Goal: Information Seeking & Learning: Learn about a topic

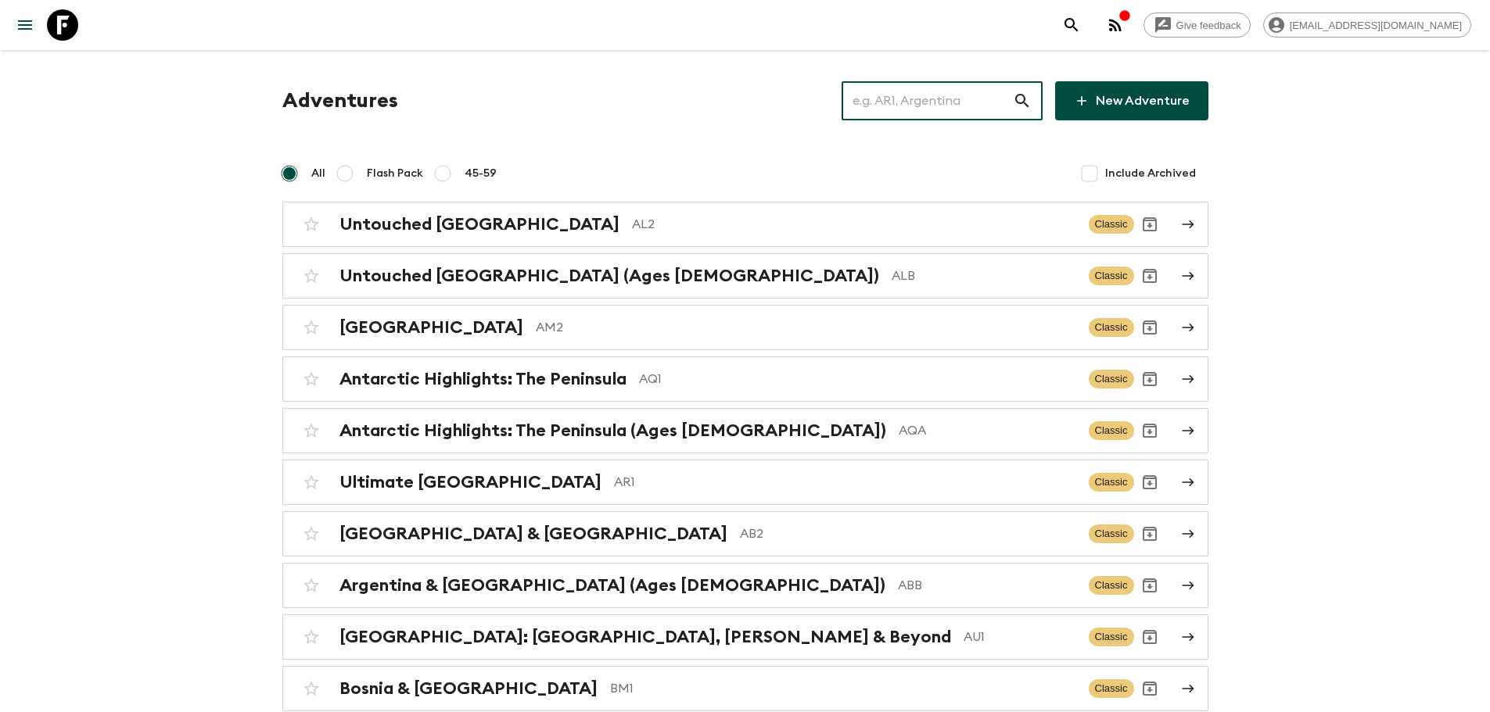
click at [899, 96] on input "text" at bounding box center [926, 101] width 171 height 44
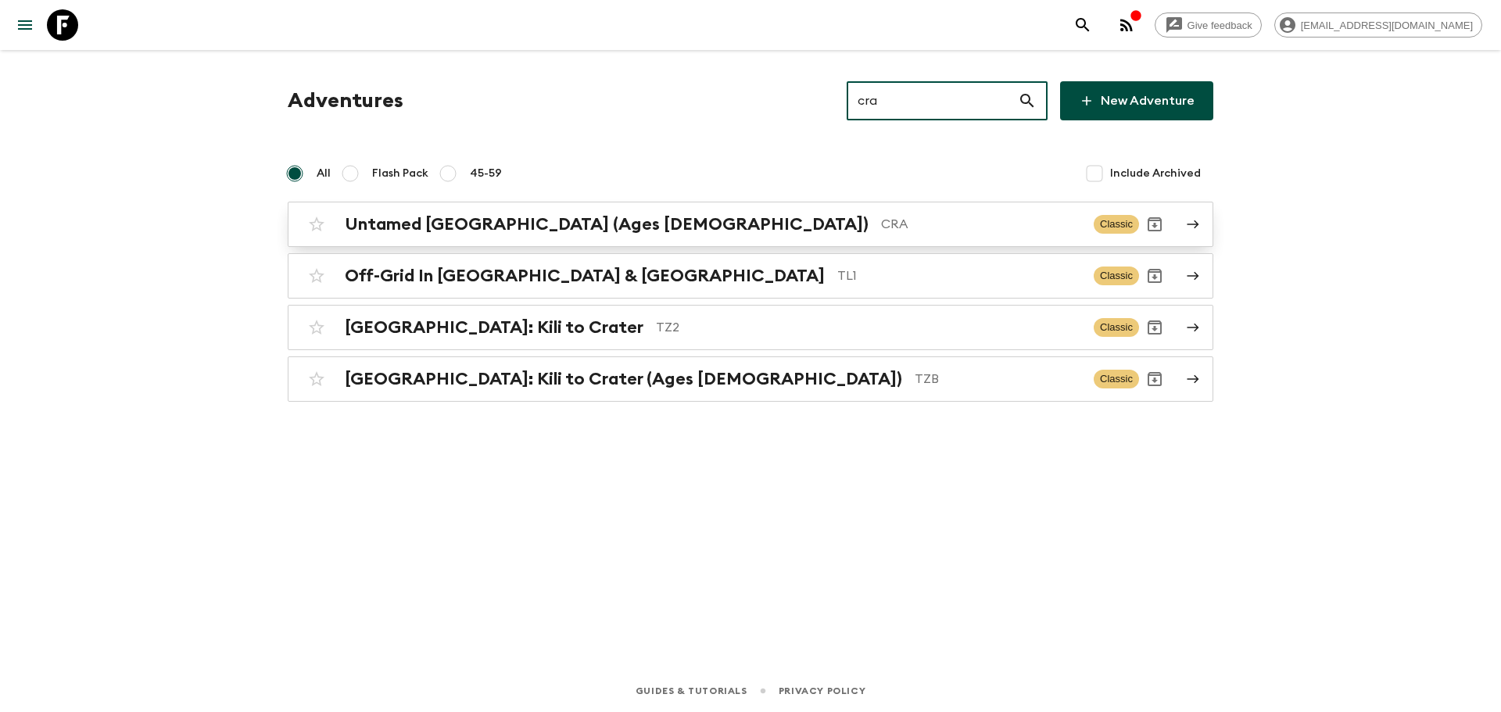
type input "cra"
click at [881, 230] on p "CRA" at bounding box center [981, 224] width 200 height 19
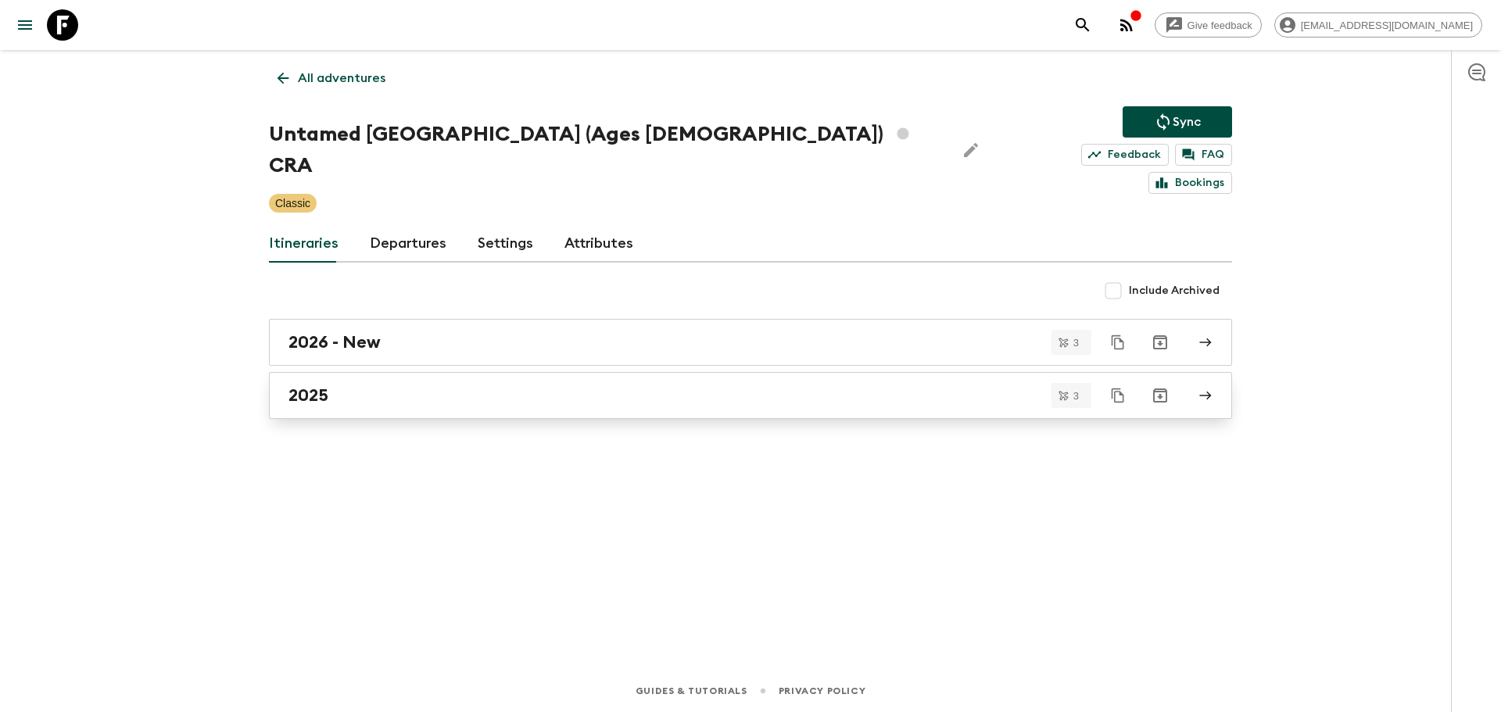
click at [482, 386] on div "2025" at bounding box center [736, 396] width 895 height 20
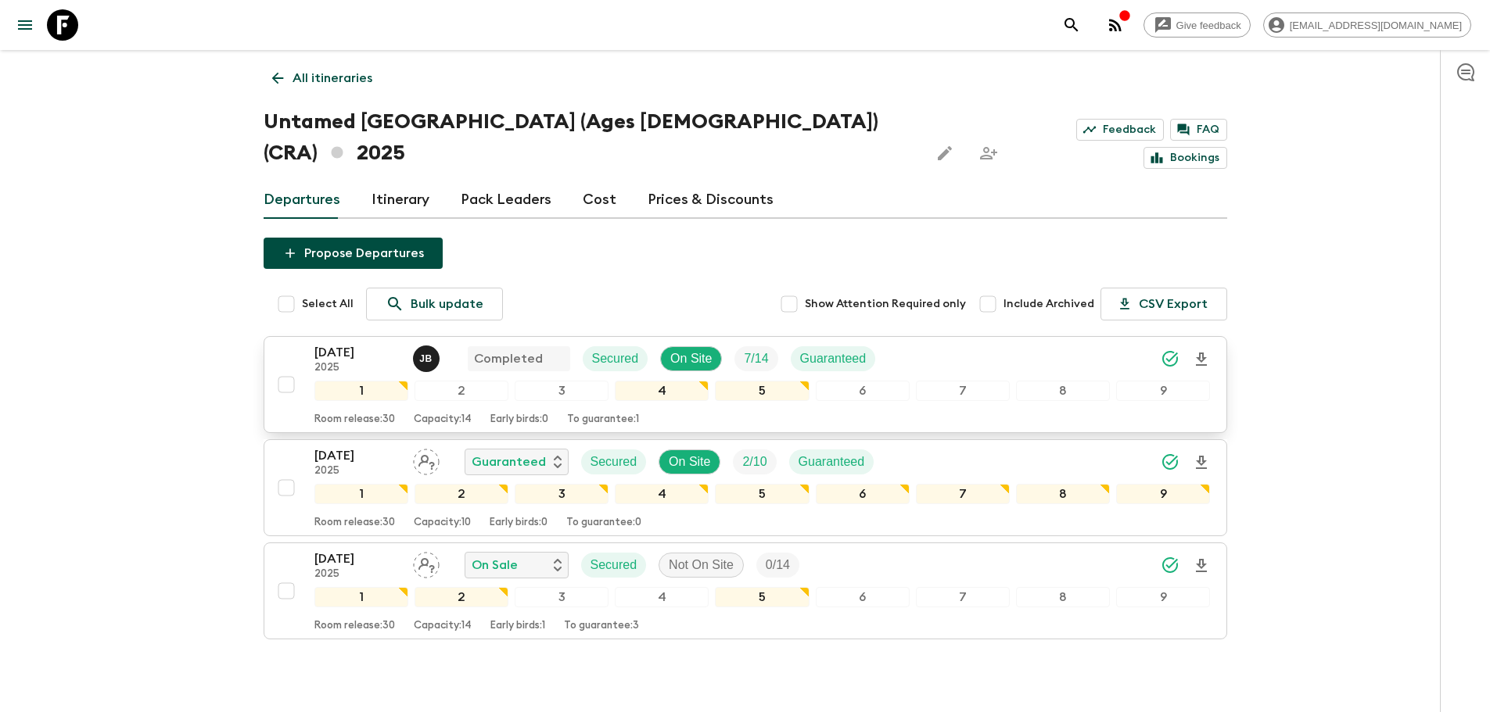
click at [956, 343] on div "[DATE] 2025 [PERSON_NAME] Completed Secured On Site 7 / 14 Guaranteed" at bounding box center [762, 358] width 896 height 31
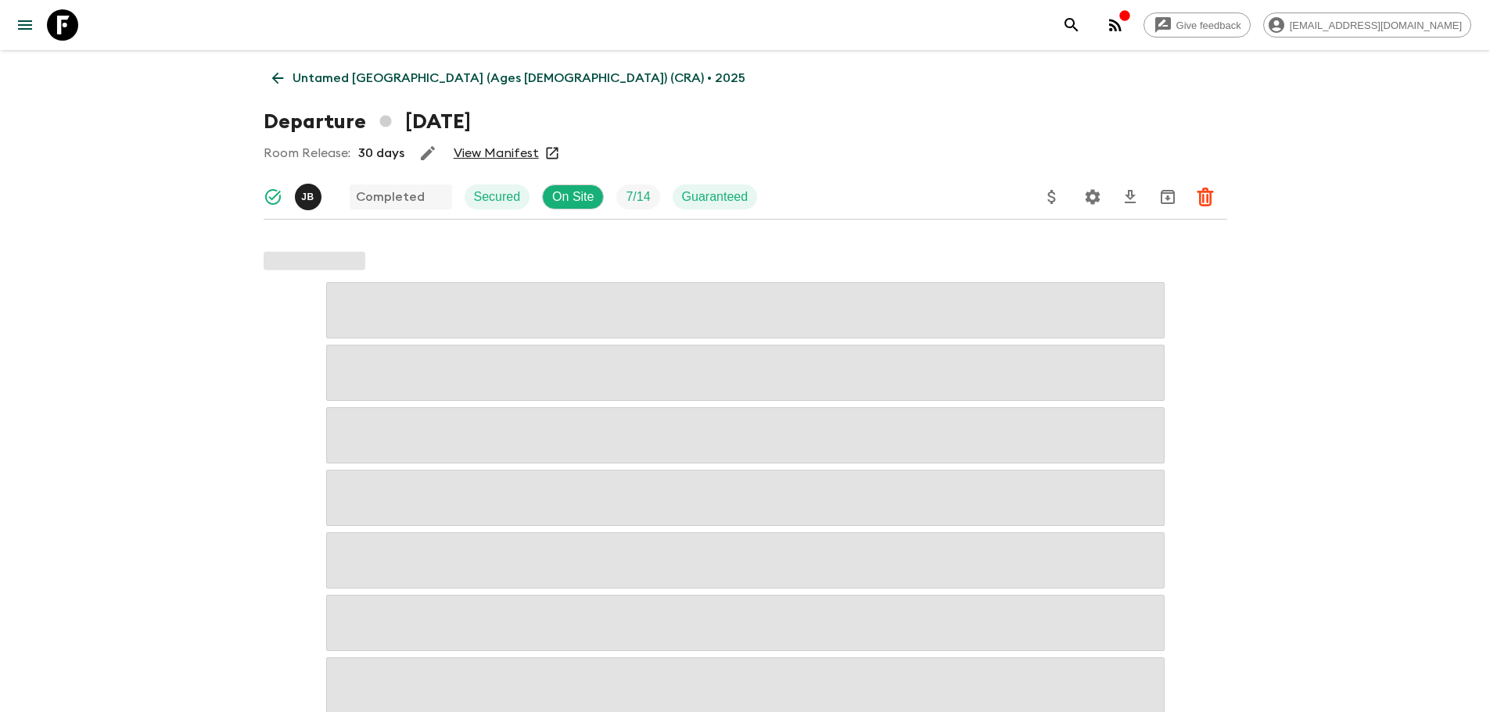
click at [490, 159] on link "View Manifest" at bounding box center [496, 153] width 85 height 16
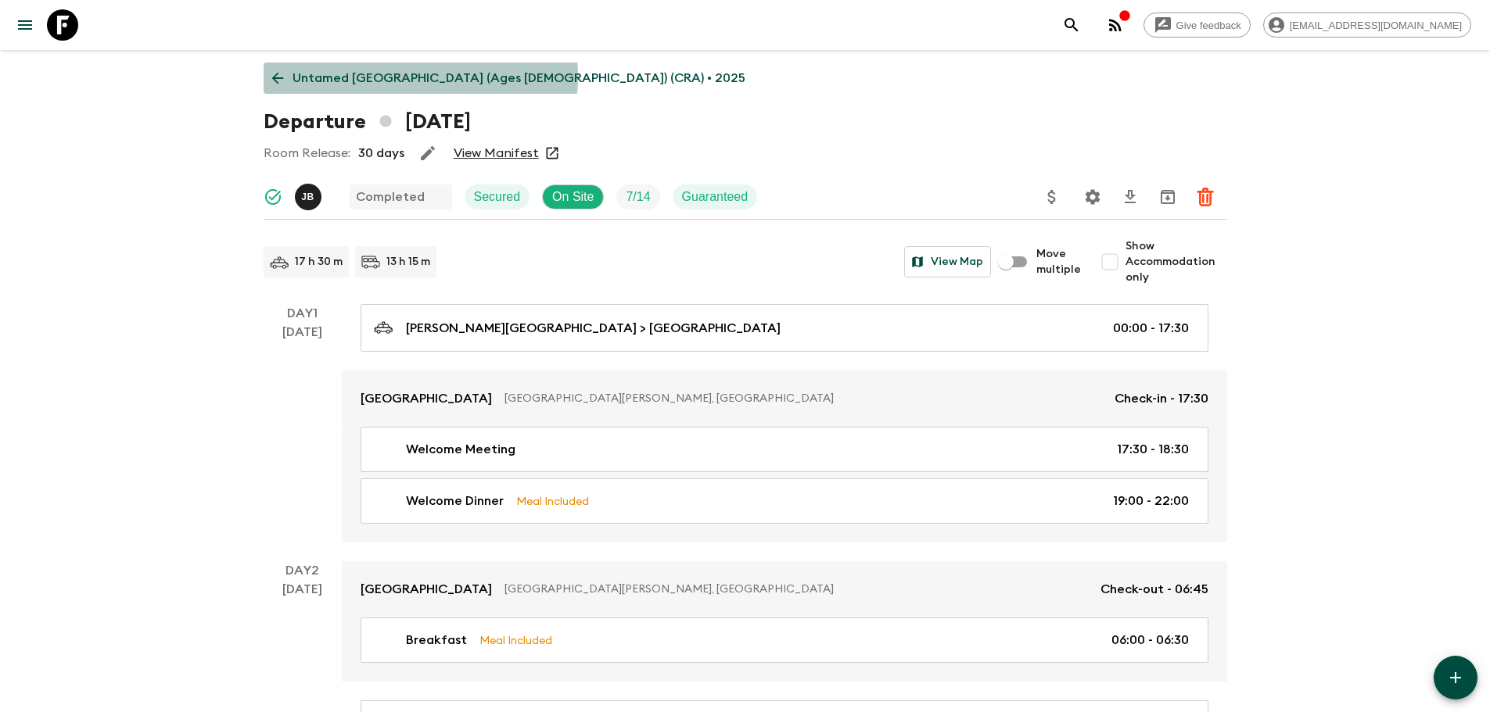
click at [400, 77] on p "Untamed [GEOGRAPHIC_DATA] (Ages [DEMOGRAPHIC_DATA]) (CRA) • 2025" at bounding box center [518, 78] width 453 height 19
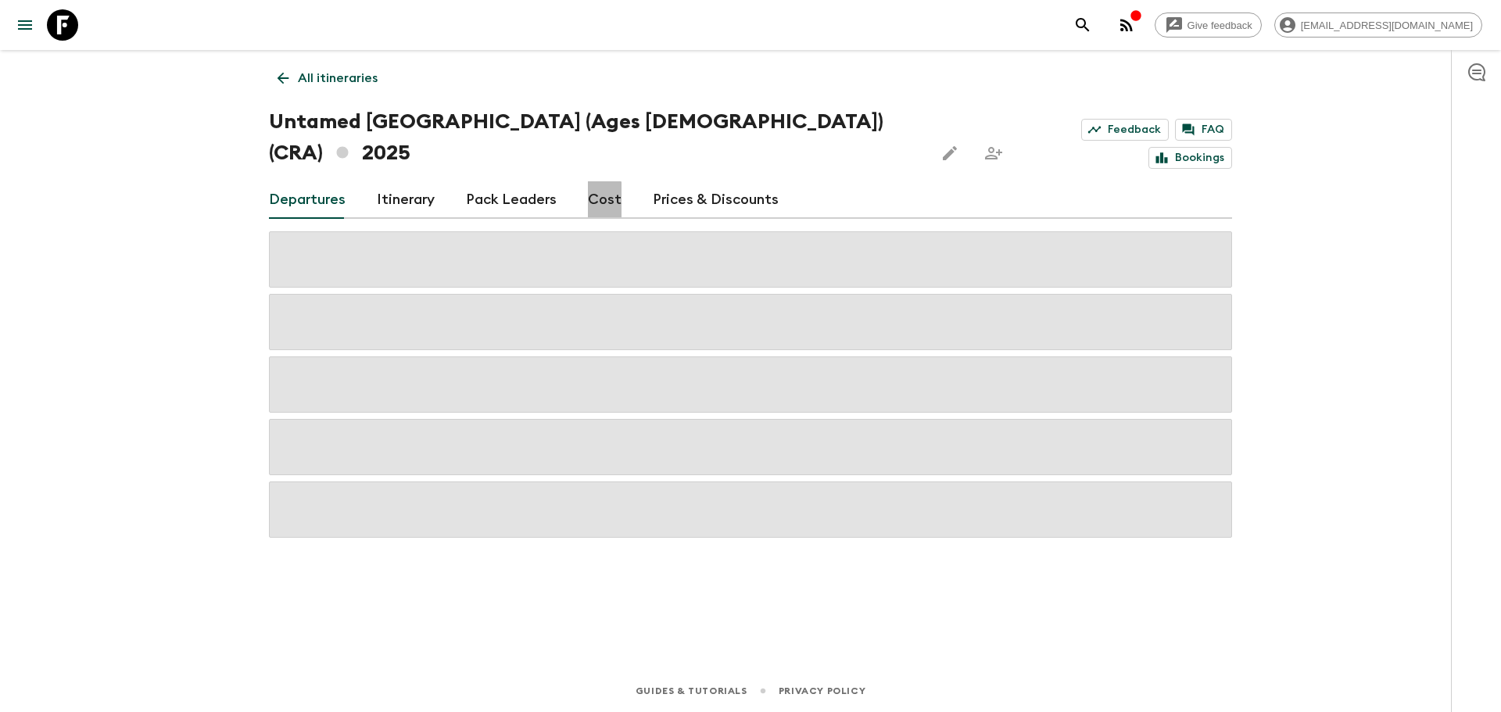
click at [591, 181] on link "Cost" at bounding box center [605, 200] width 34 height 38
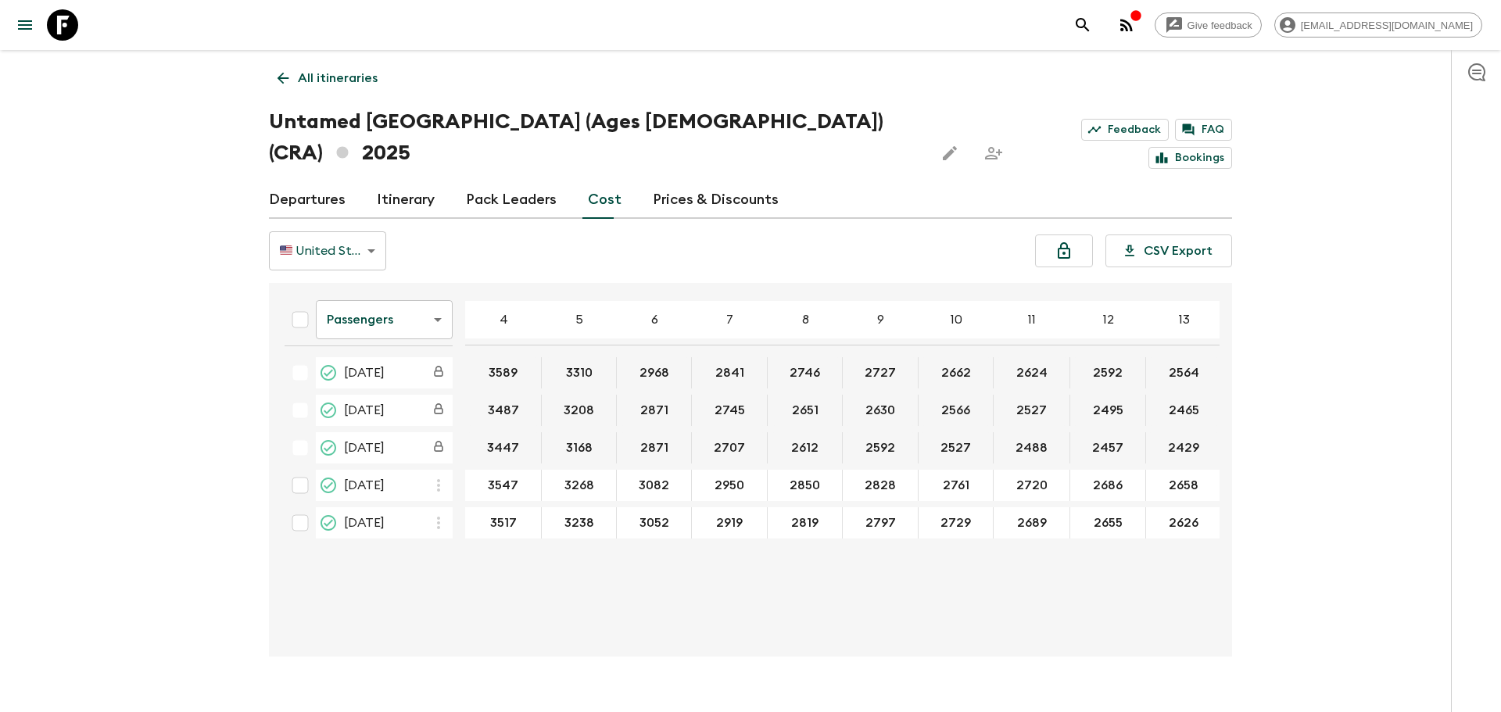
click at [380, 282] on body "Give feedback [EMAIL_ADDRESS][DOMAIN_NAME] All itineraries Untamed [GEOGRAPHIC_…" at bounding box center [750, 371] width 1501 height 743
click at [398, 350] on li "Extras" at bounding box center [384, 351] width 137 height 25
